Goal: Task Accomplishment & Management: Use online tool/utility

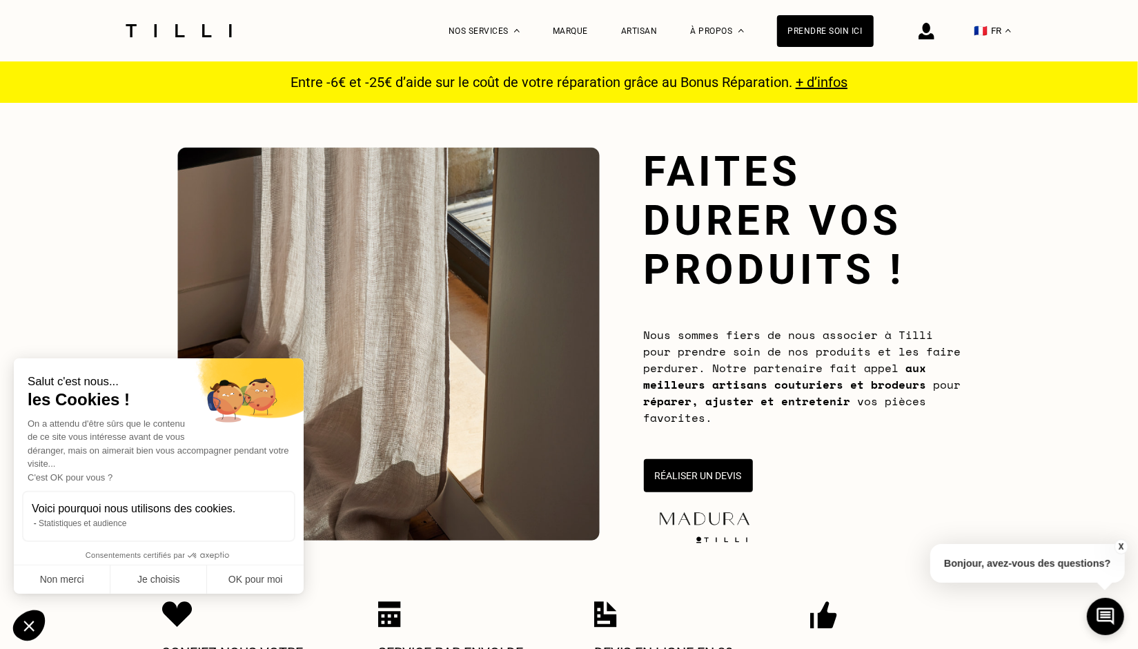
click at [273, 377] on small "Salut c'est nous..." at bounding box center [159, 382] width 262 height 14
click at [249, 575] on button "OK pour moi" at bounding box center [255, 579] width 97 height 29
checkbox input "true"
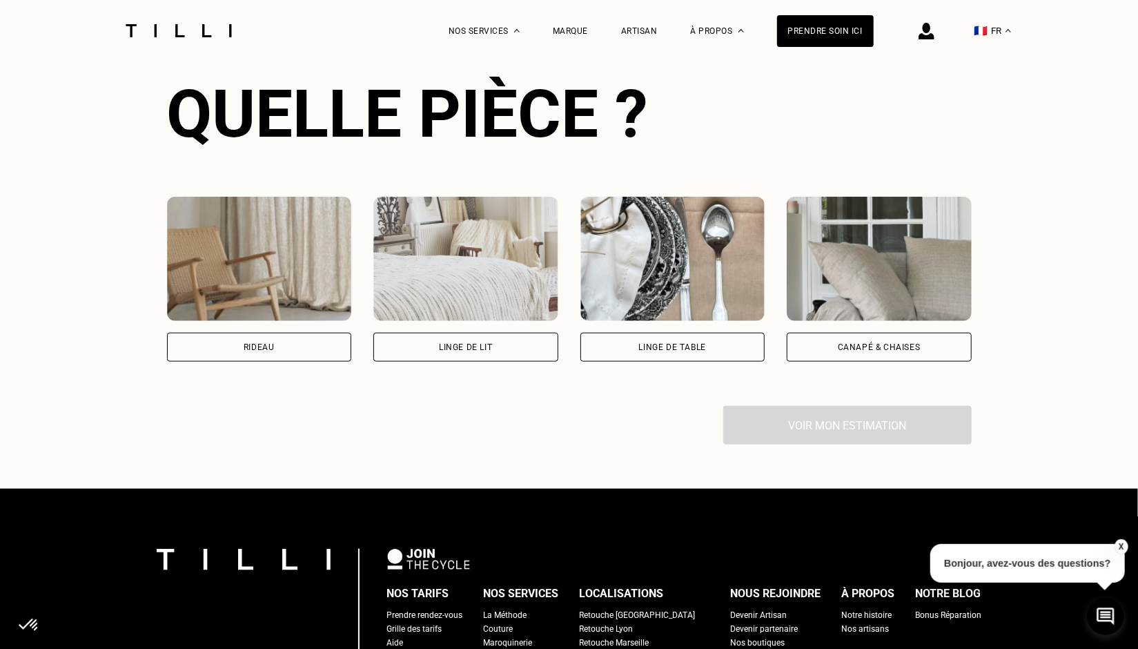
scroll to position [888, 0]
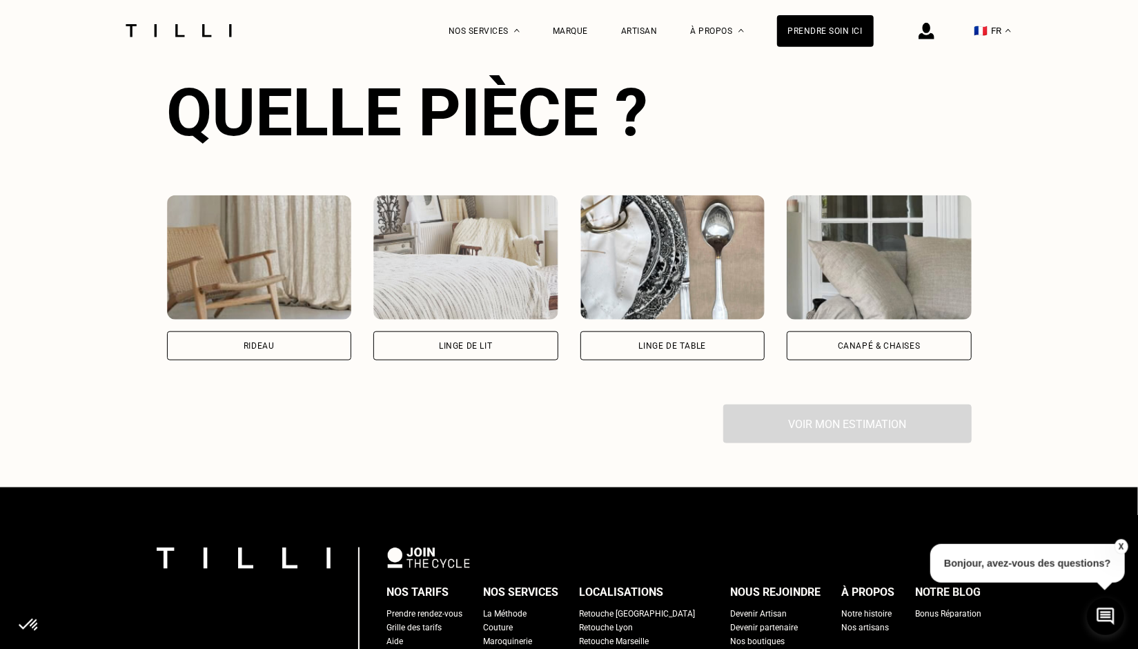
click at [271, 347] on div "Rideau" at bounding box center [259, 346] width 31 height 8
select select "FR"
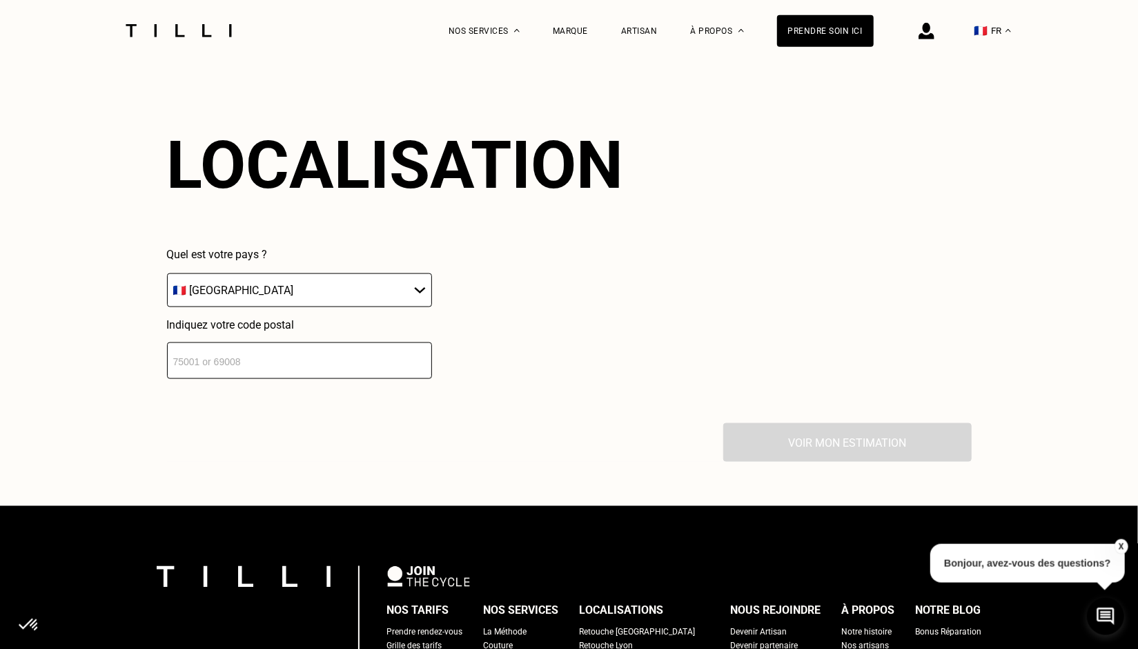
scroll to position [1211, 0]
click at [266, 369] on input "number" at bounding box center [299, 360] width 265 height 37
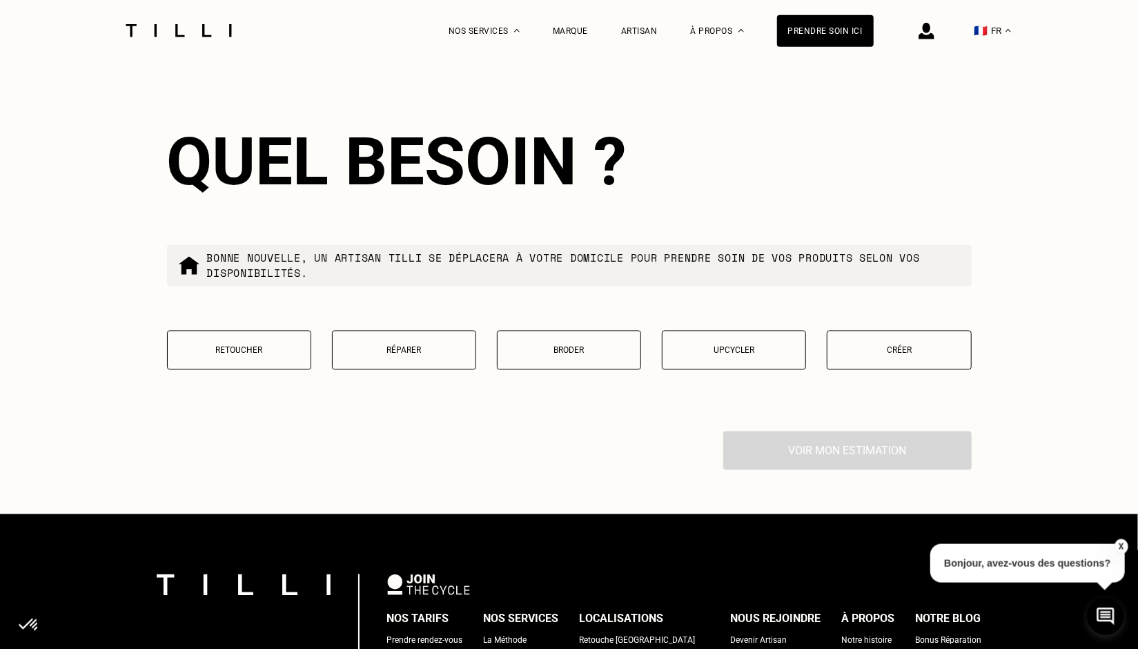
scroll to position [1554, 0]
type input "74000"
click at [244, 355] on p "Retoucher" at bounding box center [239, 350] width 129 height 10
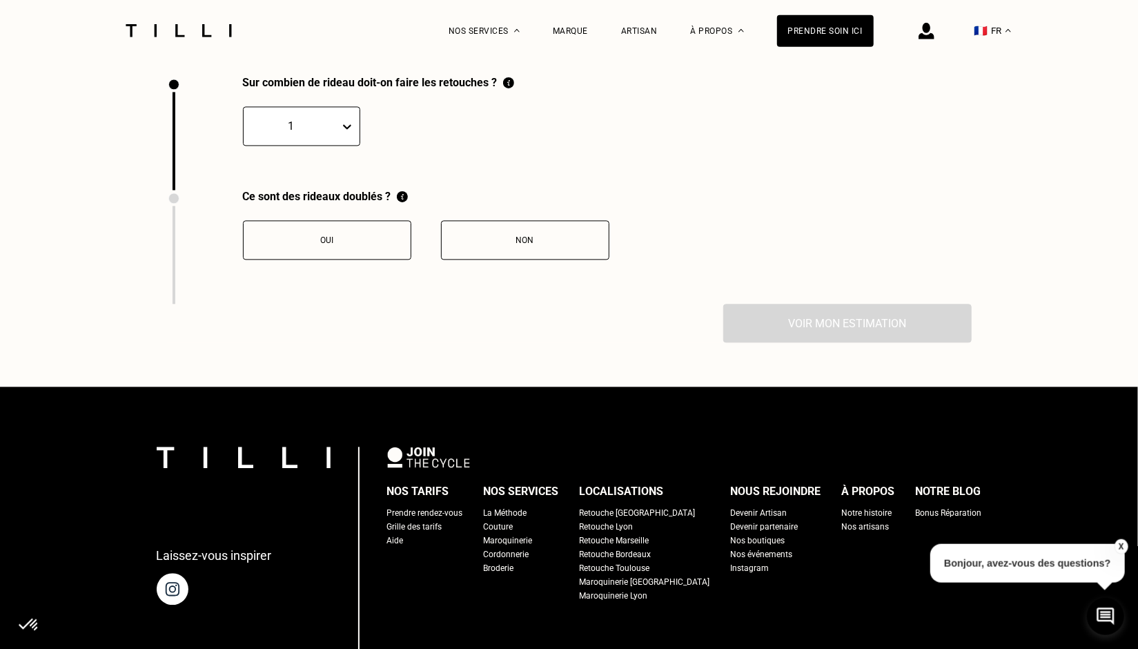
scroll to position [1908, 0]
click at [332, 260] on button "Oui" at bounding box center [327, 240] width 168 height 39
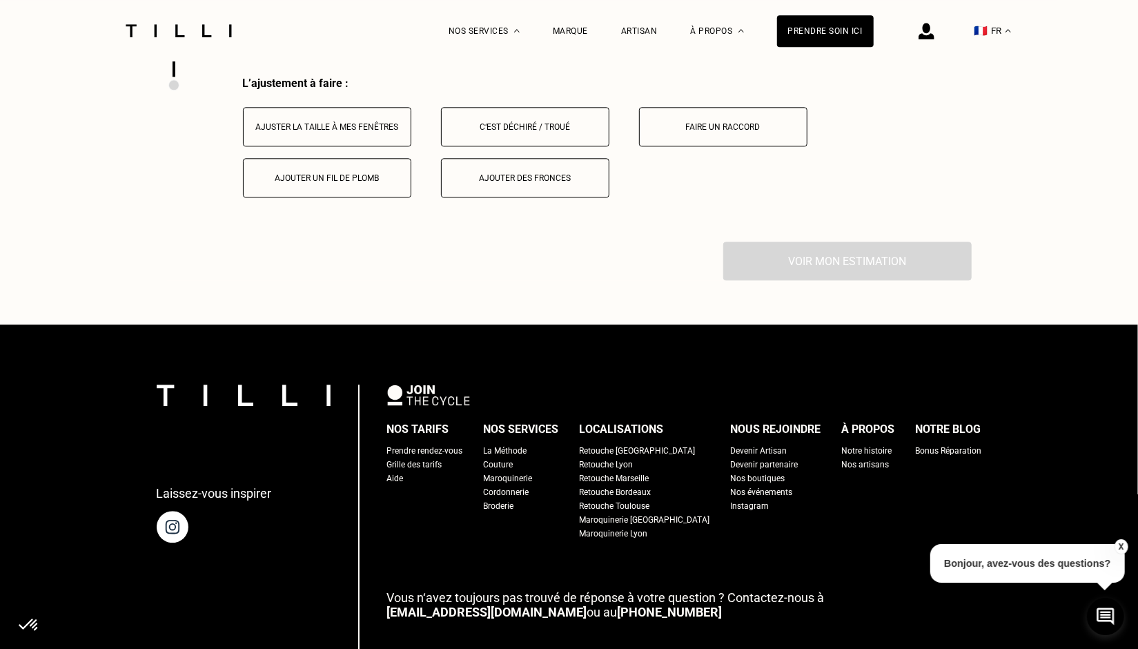
scroll to position [2137, 0]
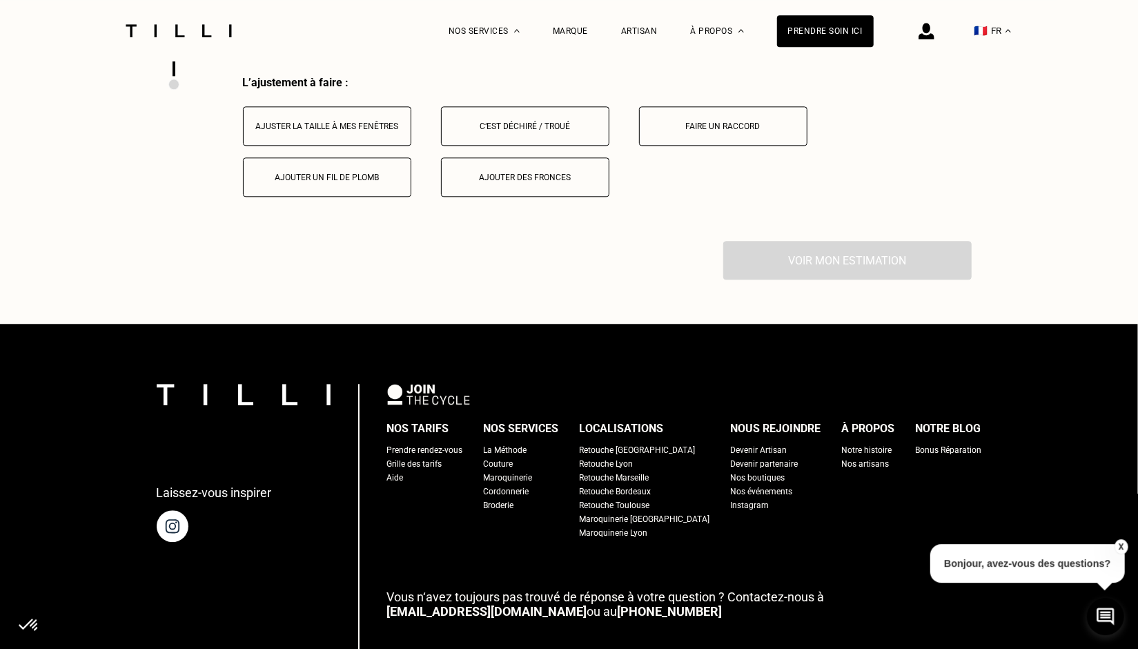
click at [368, 131] on div "Ajuster la taille à mes fenêtres" at bounding box center [326, 126] width 153 height 10
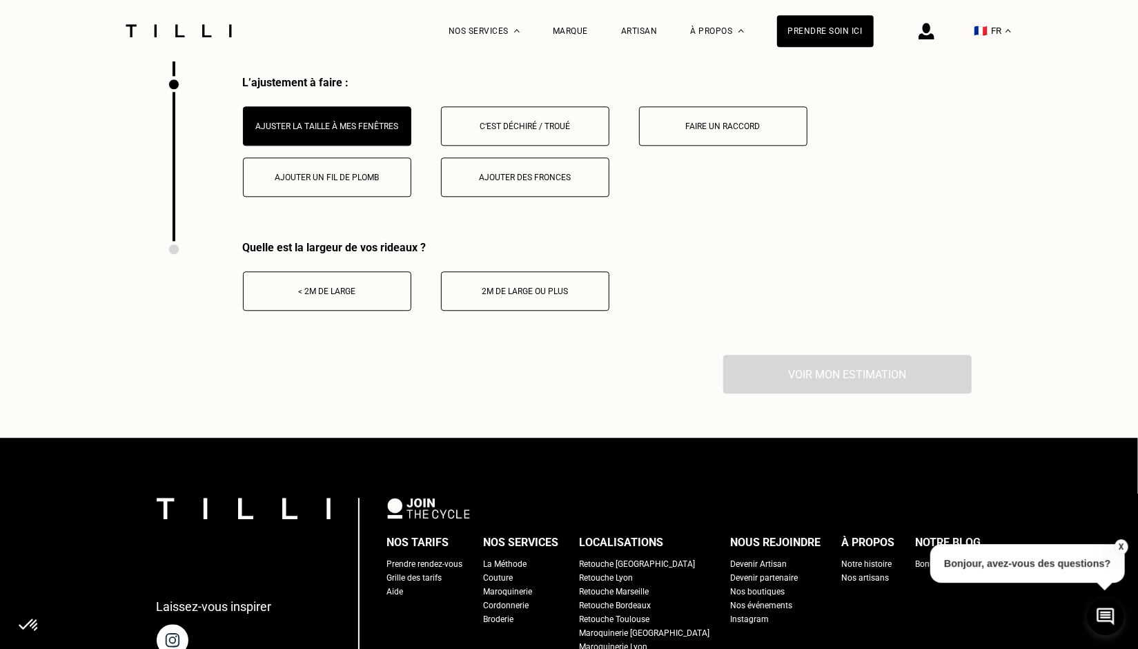
click at [492, 296] on div "2m de large ou plus" at bounding box center [524, 291] width 153 height 10
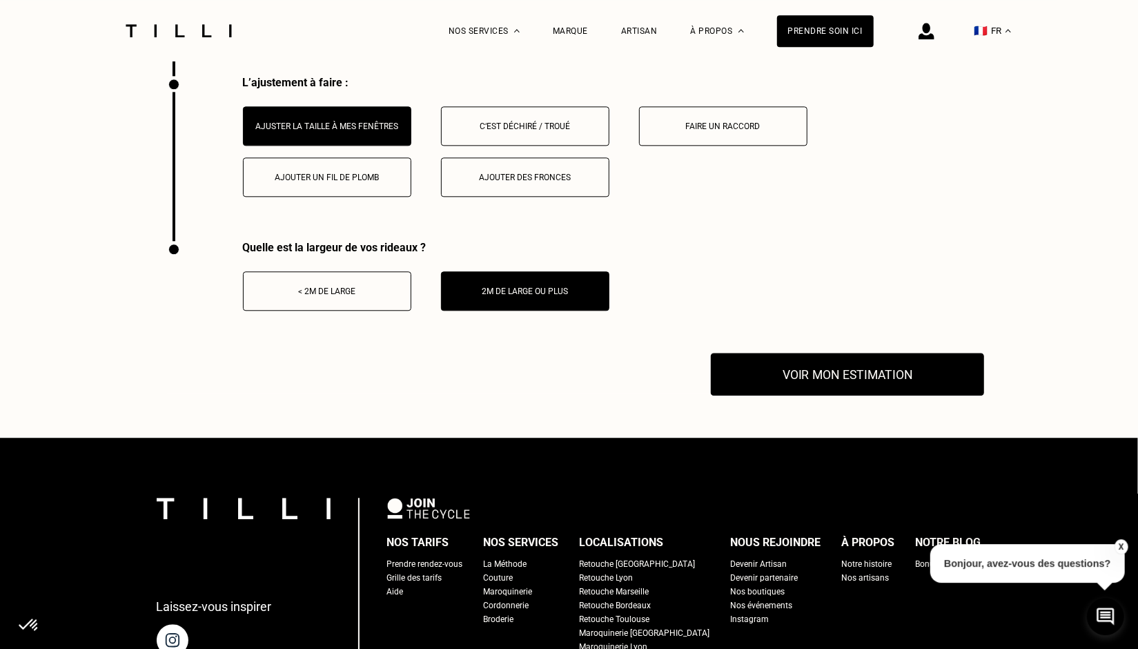
click at [796, 391] on button "Voir mon estimation" at bounding box center [847, 374] width 273 height 43
